Goal: Find specific page/section: Find specific page/section

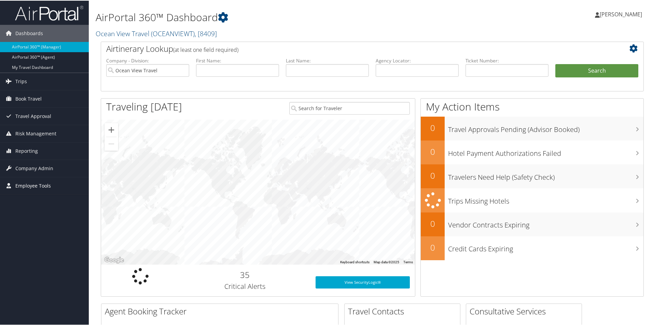
click at [45, 184] on span "Employee Tools" at bounding box center [32, 185] width 35 height 17
click at [41, 239] on link "Carrier Contracts" at bounding box center [44, 240] width 89 height 10
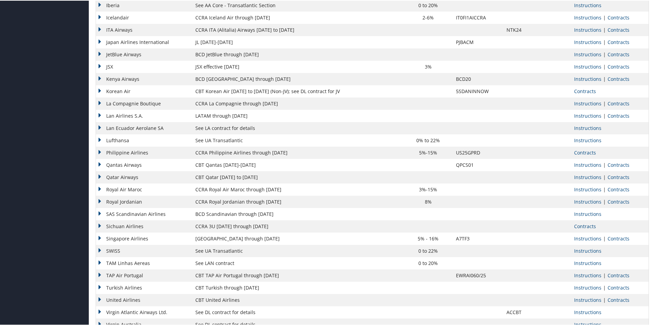
scroll to position [450, 0]
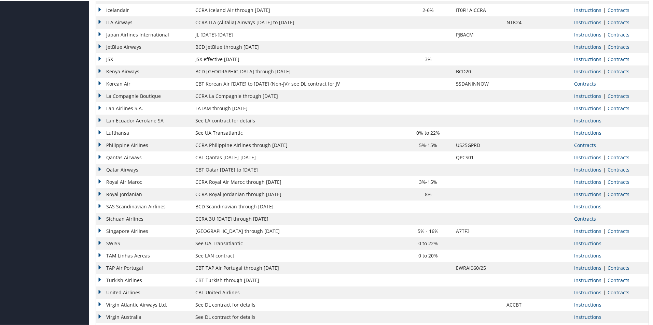
click at [617, 293] on link "Contracts" at bounding box center [618, 292] width 22 height 6
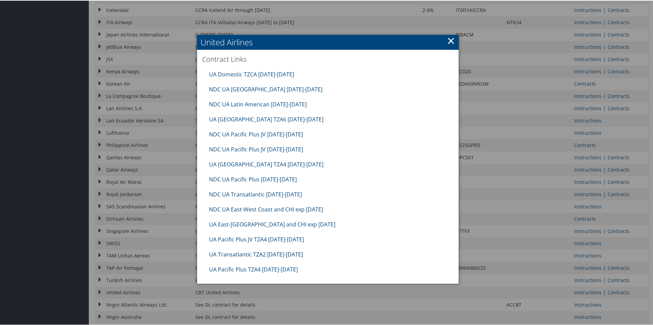
click at [290, 253] on link "UA Transatlantic TZA2 [DATE]-[DATE]" at bounding box center [256, 254] width 94 height 8
